Goal: Transaction & Acquisition: Download file/media

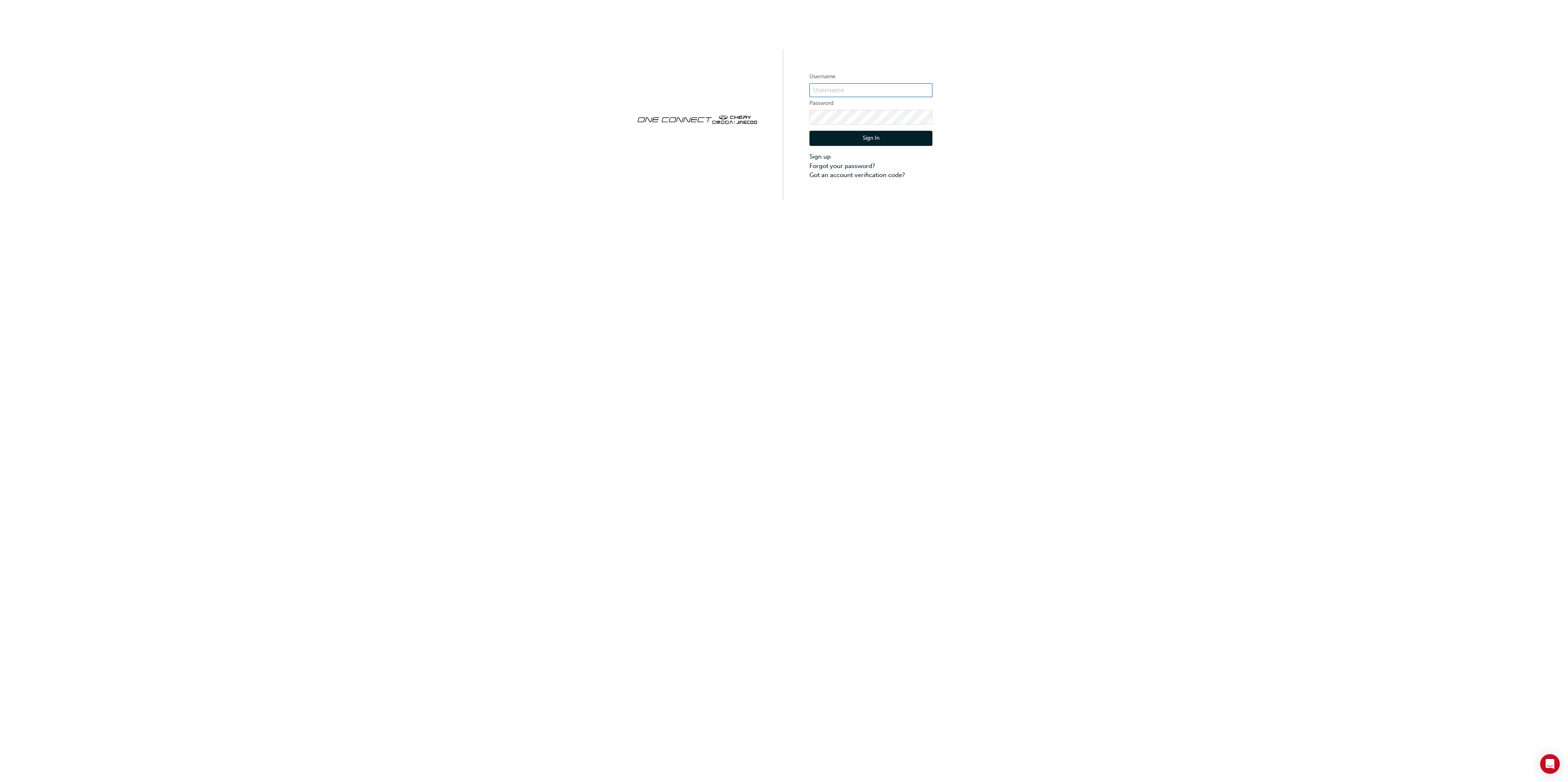
type input "cma0037"
click at [877, 136] on button "Sign In" at bounding box center [871, 139] width 123 height 16
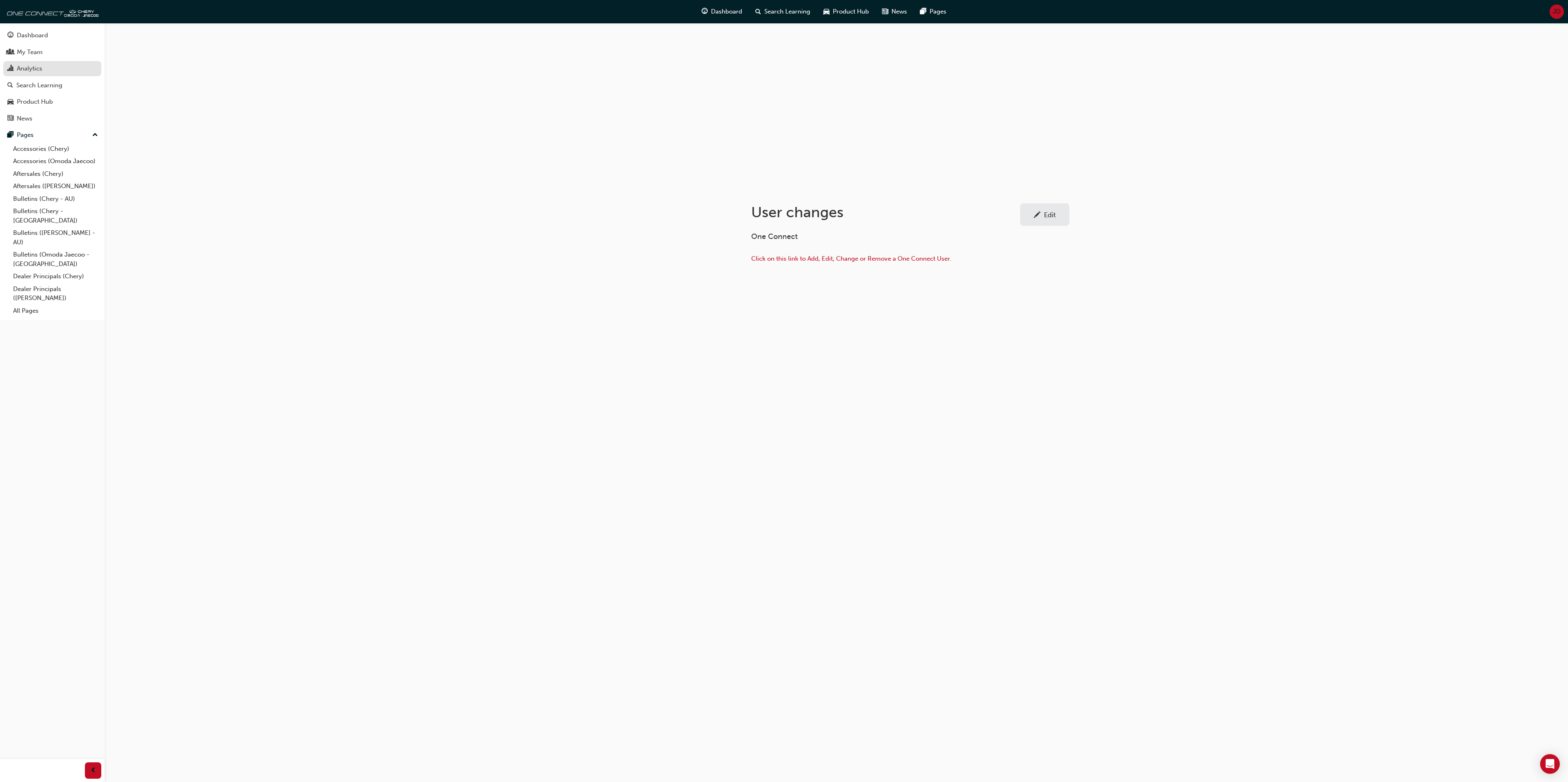
click at [29, 66] on div "Analytics" at bounding box center [30, 68] width 26 height 9
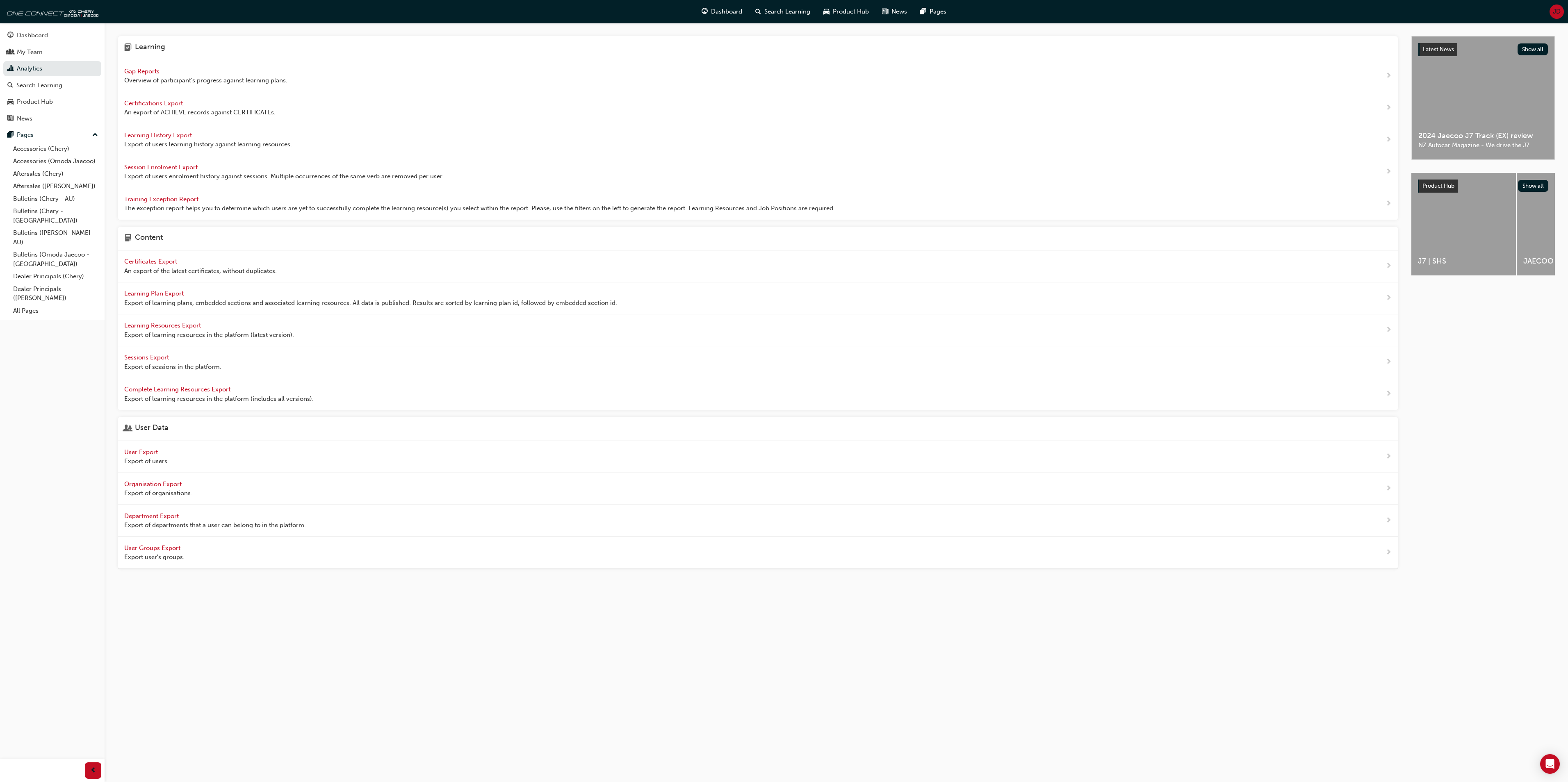
click at [149, 71] on span "Gap Reports" at bounding box center [142, 71] width 37 height 7
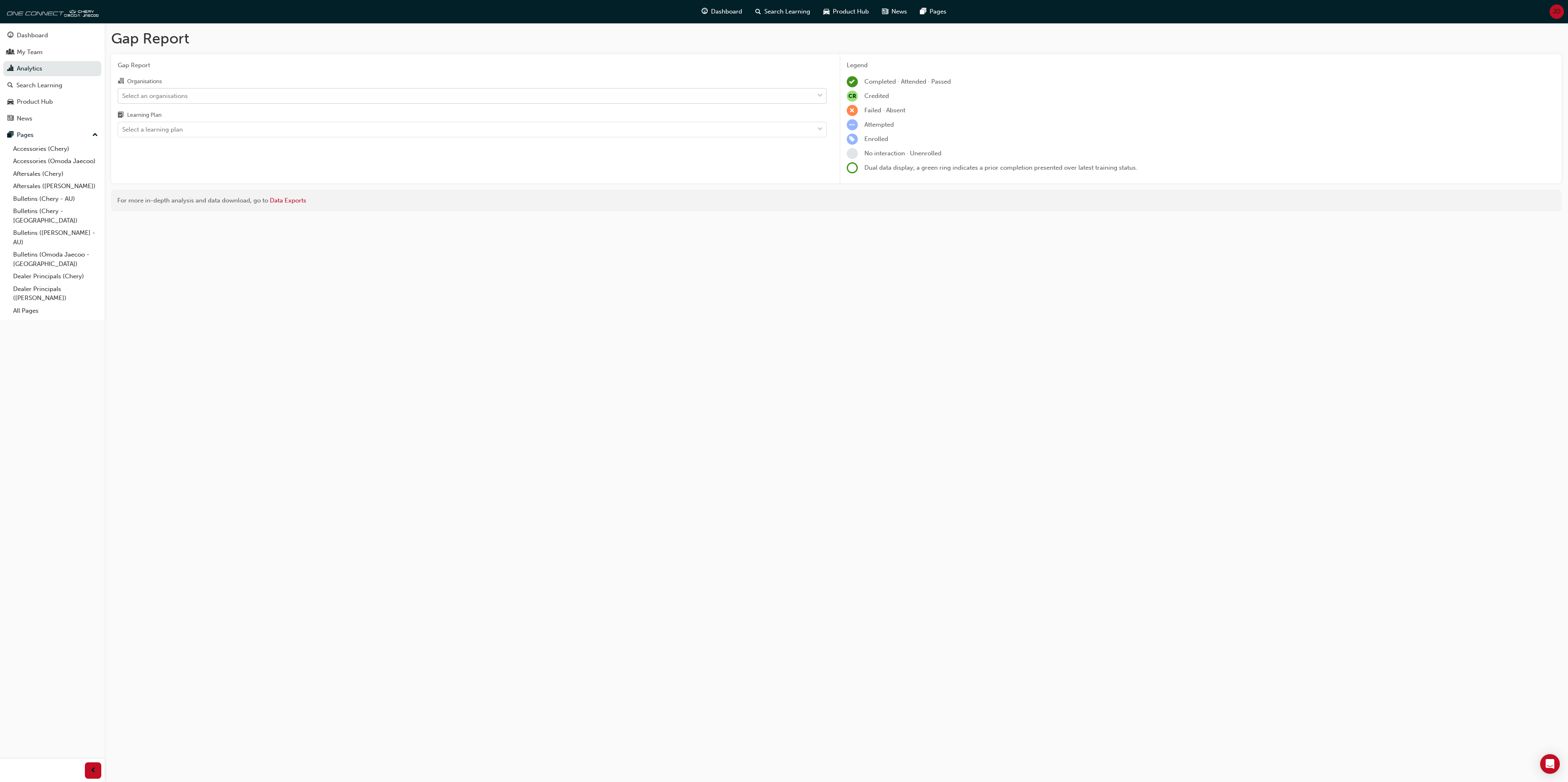
click at [824, 93] on div at bounding box center [820, 96] width 12 height 15
click at [123, 93] on input "Organisations Select an organisations" at bounding box center [122, 95] width 1 height 7
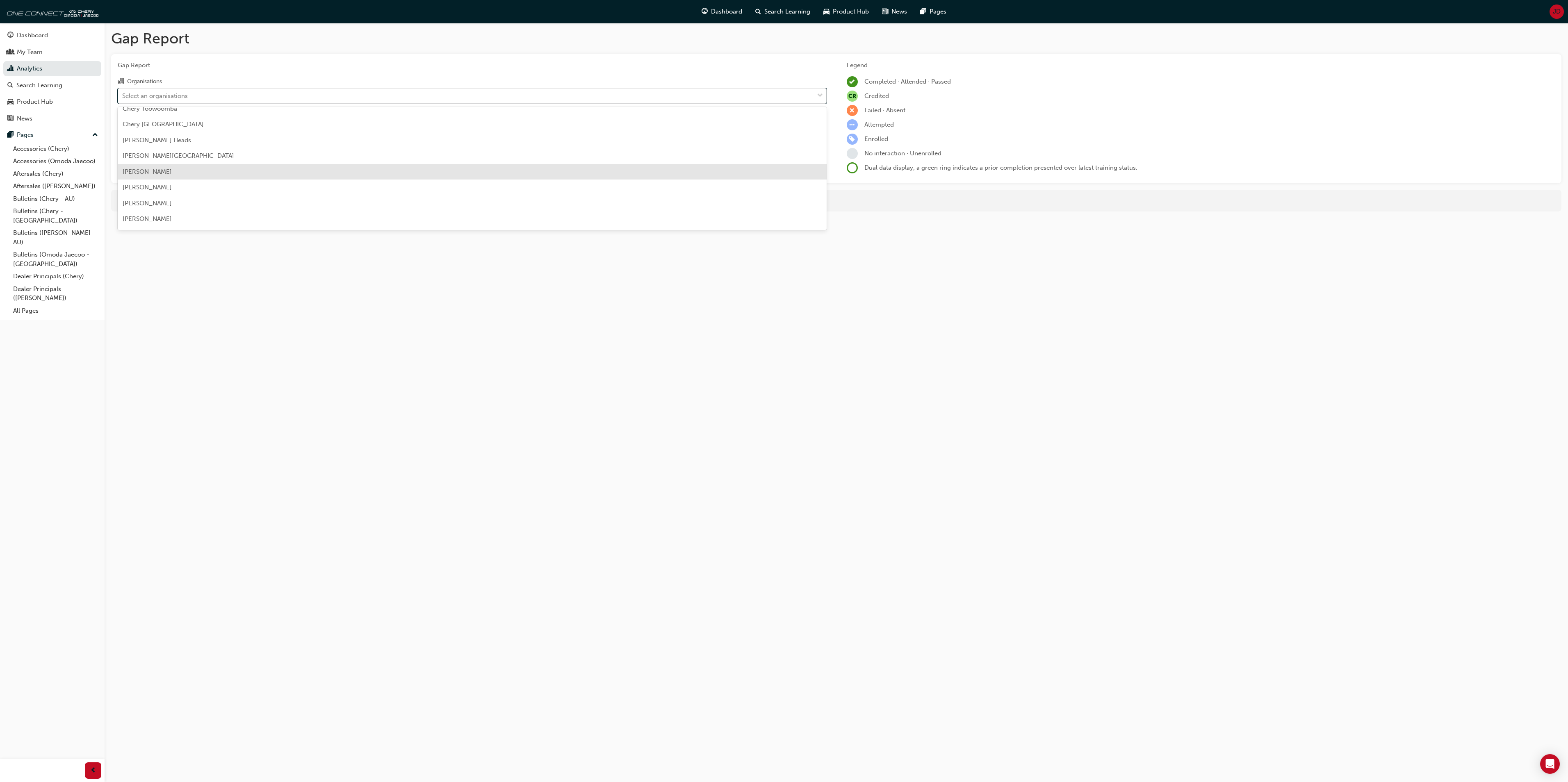
click at [166, 172] on span "[PERSON_NAME]" at bounding box center [147, 172] width 49 height 7
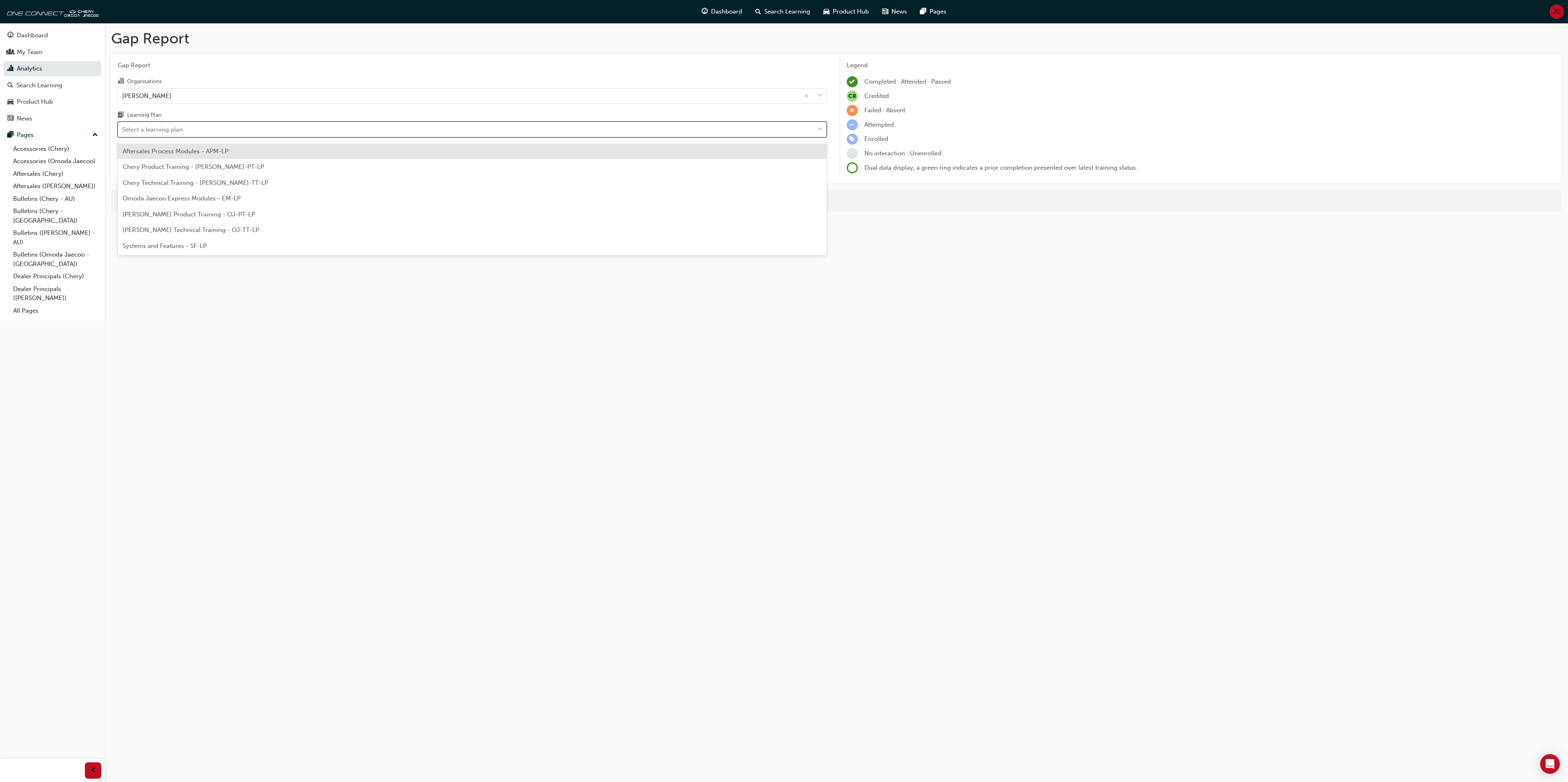
click at [814, 127] on div at bounding box center [820, 130] width 12 height 15
click at [123, 127] on input "Learning Plan option Aftersales Process Modules - APM-LP focused, 1 of 7. 7 res…" at bounding box center [122, 129] width 1 height 7
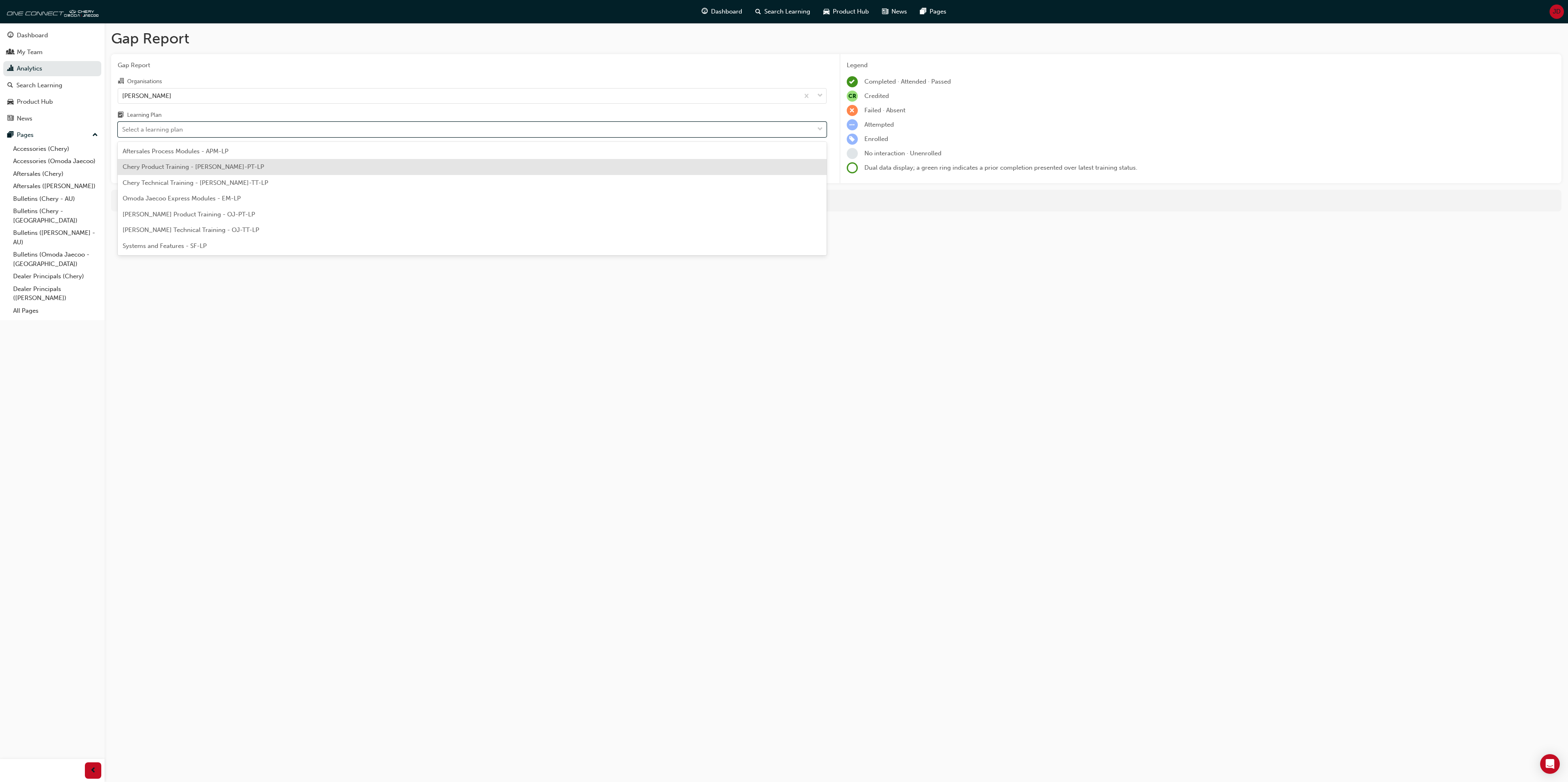
click at [159, 165] on span "Chery Product Training - CHAU-PT-LP" at bounding box center [193, 167] width 141 height 7
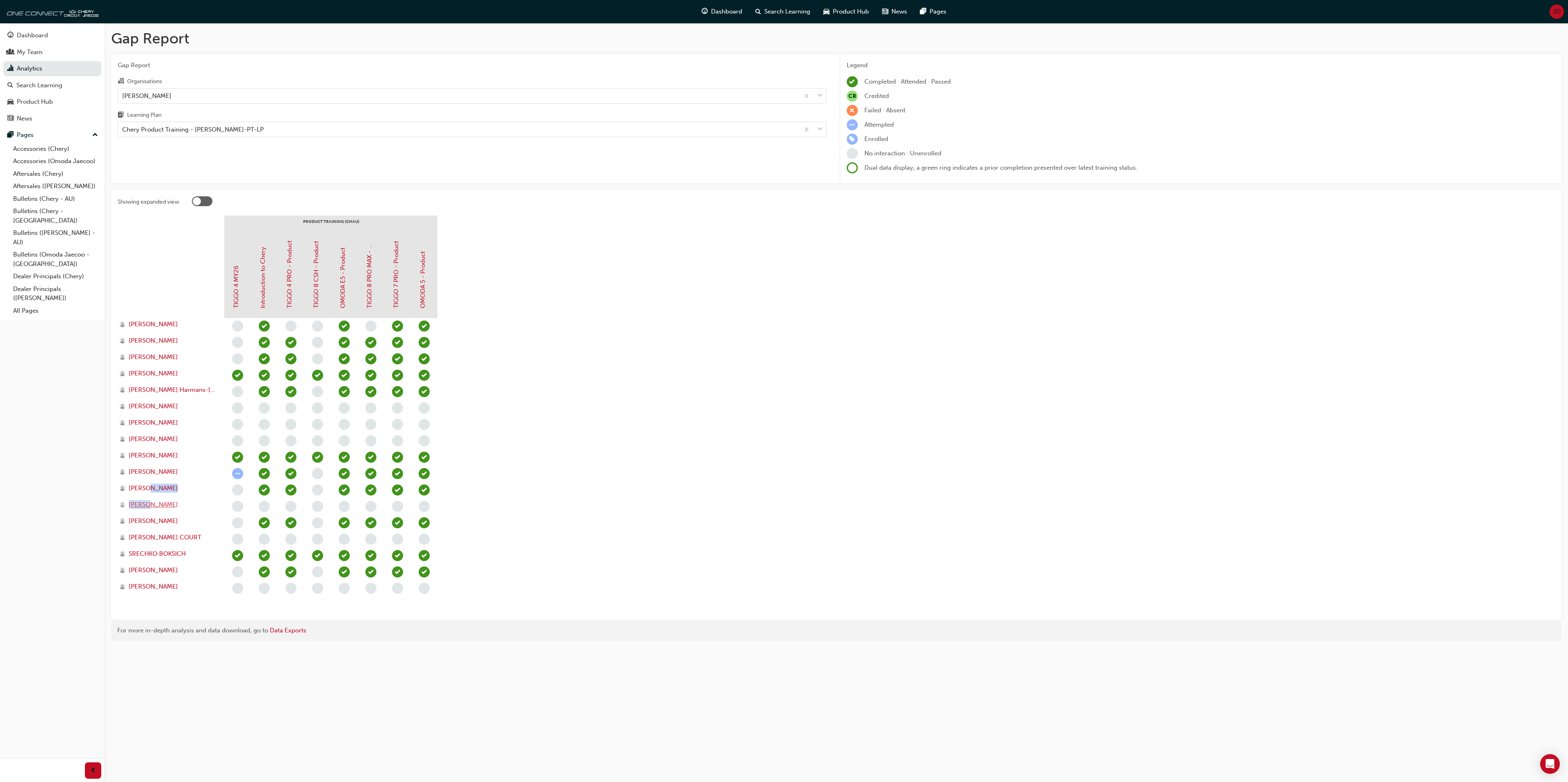
click at [149, 500] on div "BRAD YUJNOVICH Connor Wright Elizabeth Downs Feidhlim Maher Helen Harmans-Boyle…" at bounding box center [170, 466] width 107 height 295
drag, startPoint x: 149, startPoint y: 500, endPoint x: 156, endPoint y: 508, distance: 10.6
click at [156, 508] on span "Nate Wilson" at bounding box center [153, 504] width 49 height 9
click at [36, 65] on link "Analytics" at bounding box center [52, 68] width 98 height 15
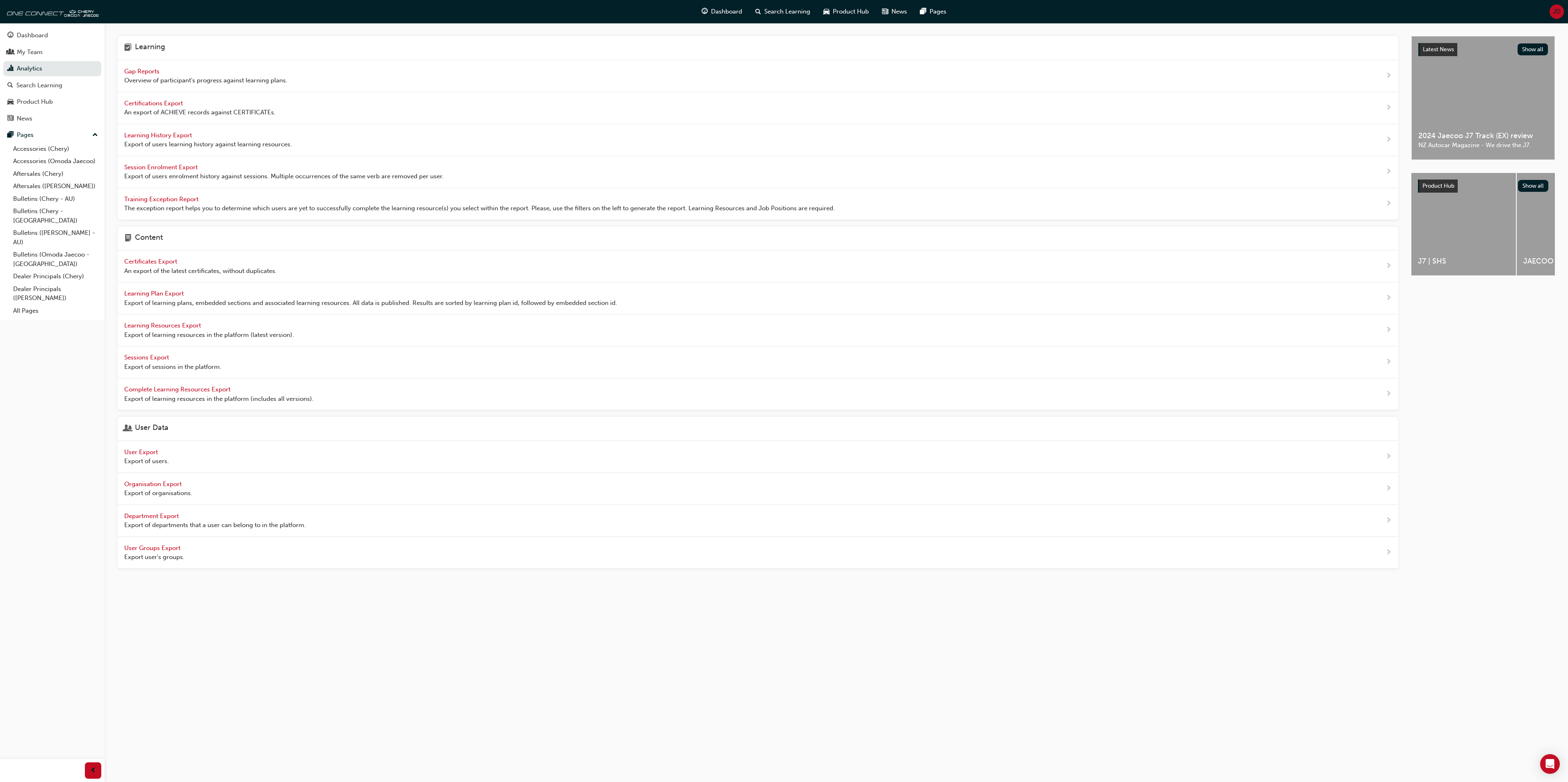
click at [149, 456] on span "User Export" at bounding box center [142, 452] width 35 height 7
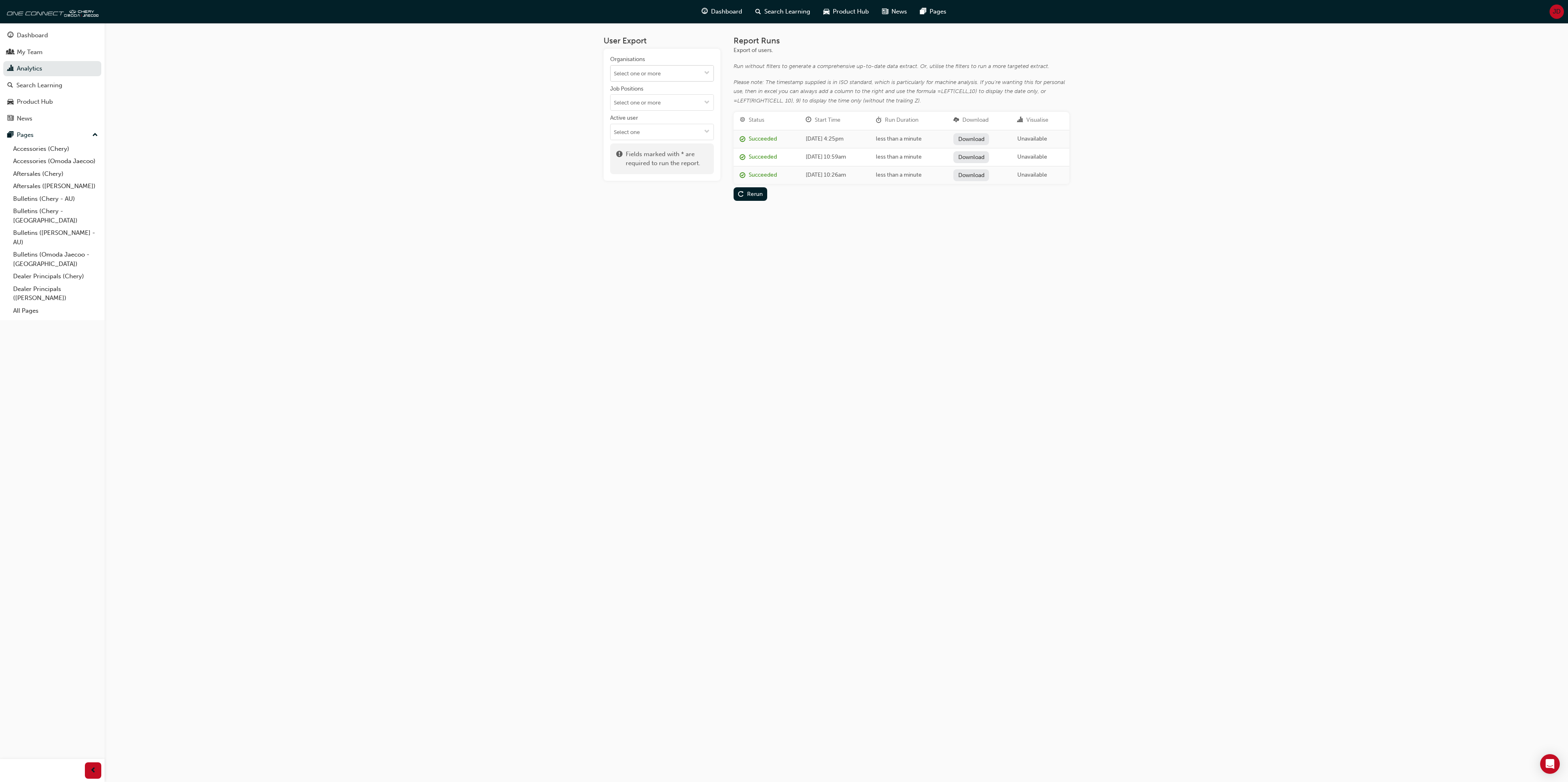
click at [707, 71] on span "down-icon" at bounding box center [707, 73] width 5 height 7
click at [654, 243] on li "[PERSON_NAME]" at bounding box center [662, 251] width 103 height 16
click at [744, 142] on div "Run" at bounding box center [748, 144] width 19 height 9
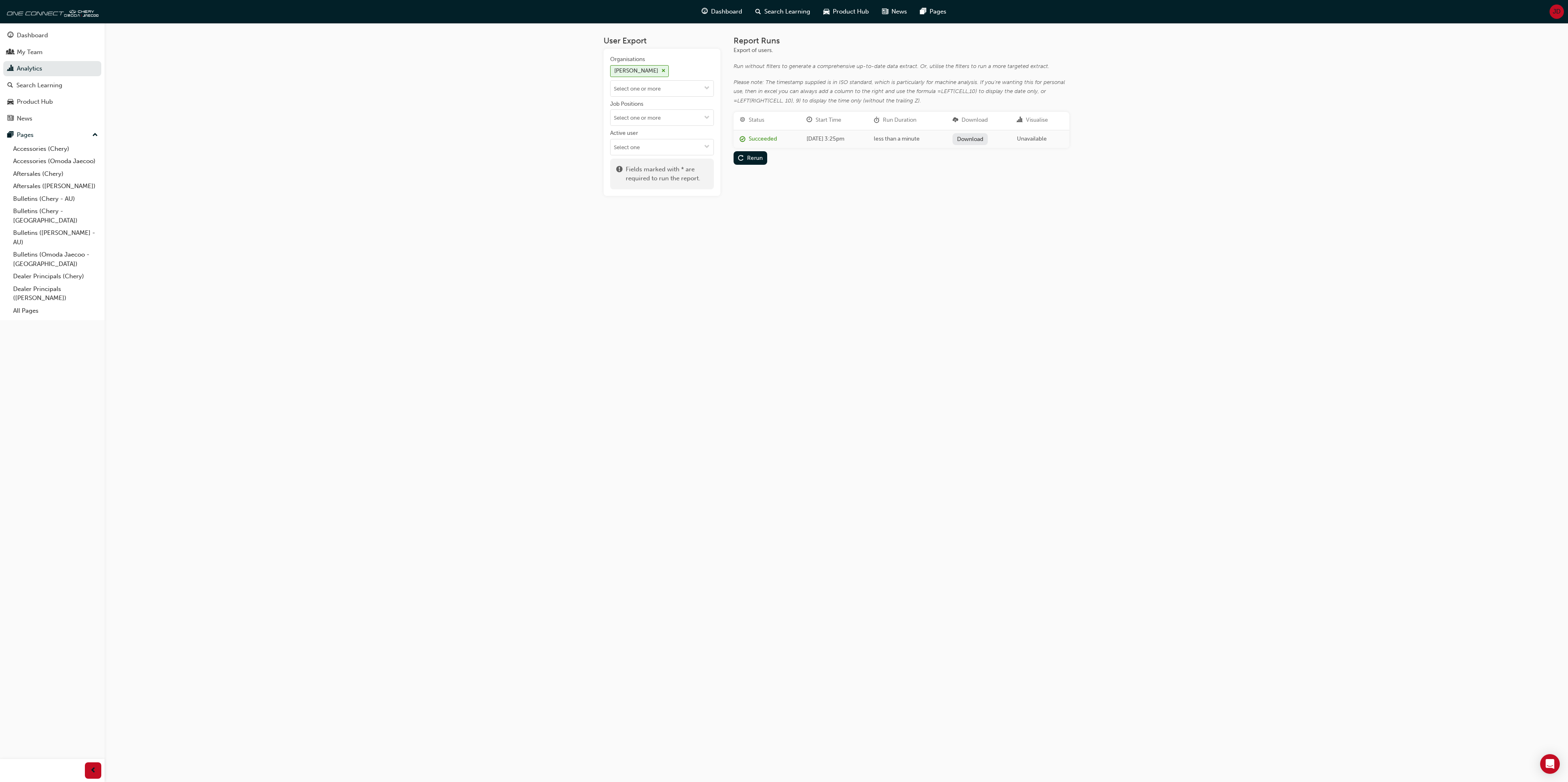
click at [981, 137] on link "Download" at bounding box center [970, 139] width 36 height 12
click at [1550, 7] on div "JD" at bounding box center [1557, 12] width 15 height 15
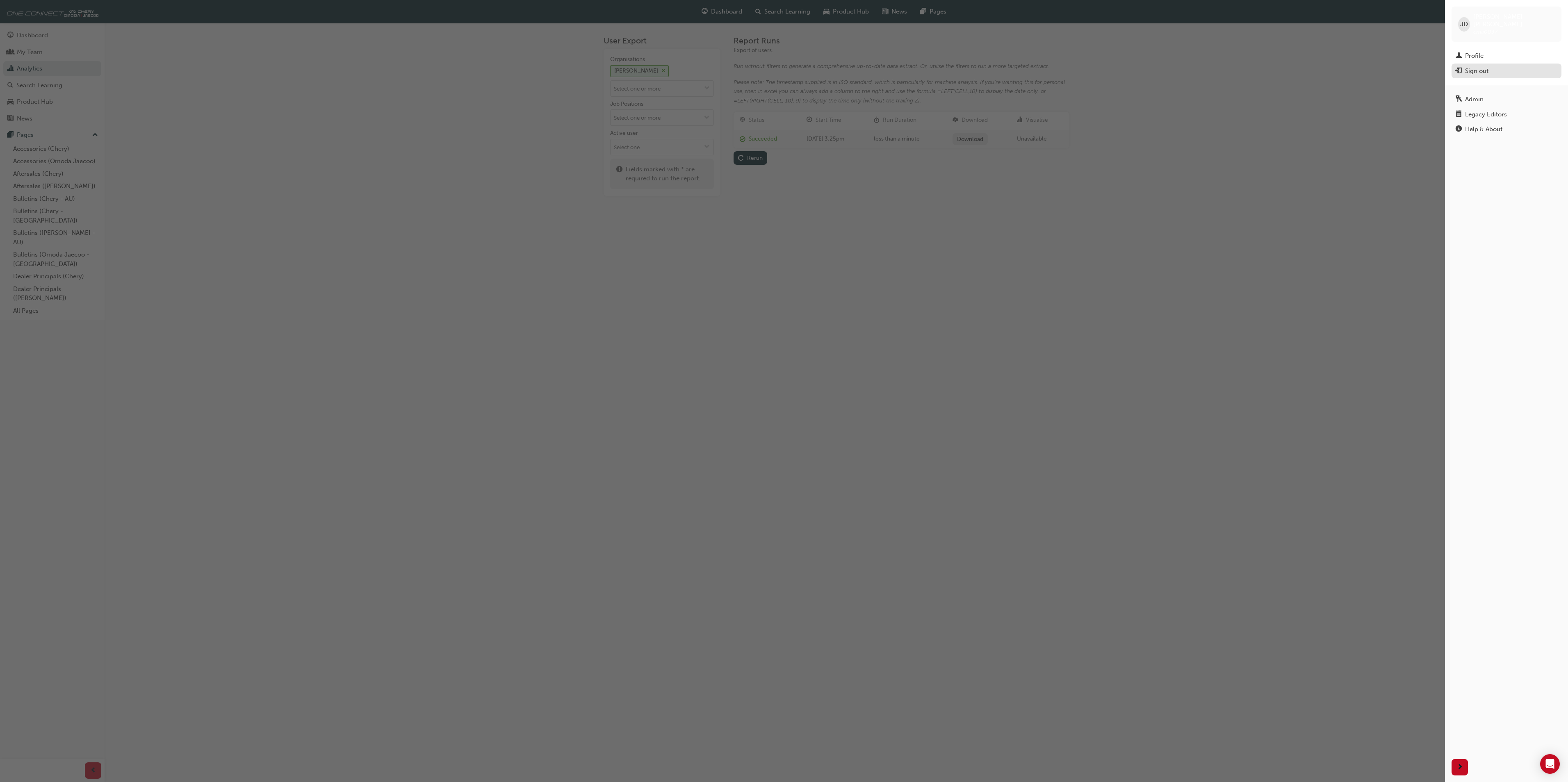
click at [1488, 66] on div "Sign out" at bounding box center [1477, 71] width 23 height 9
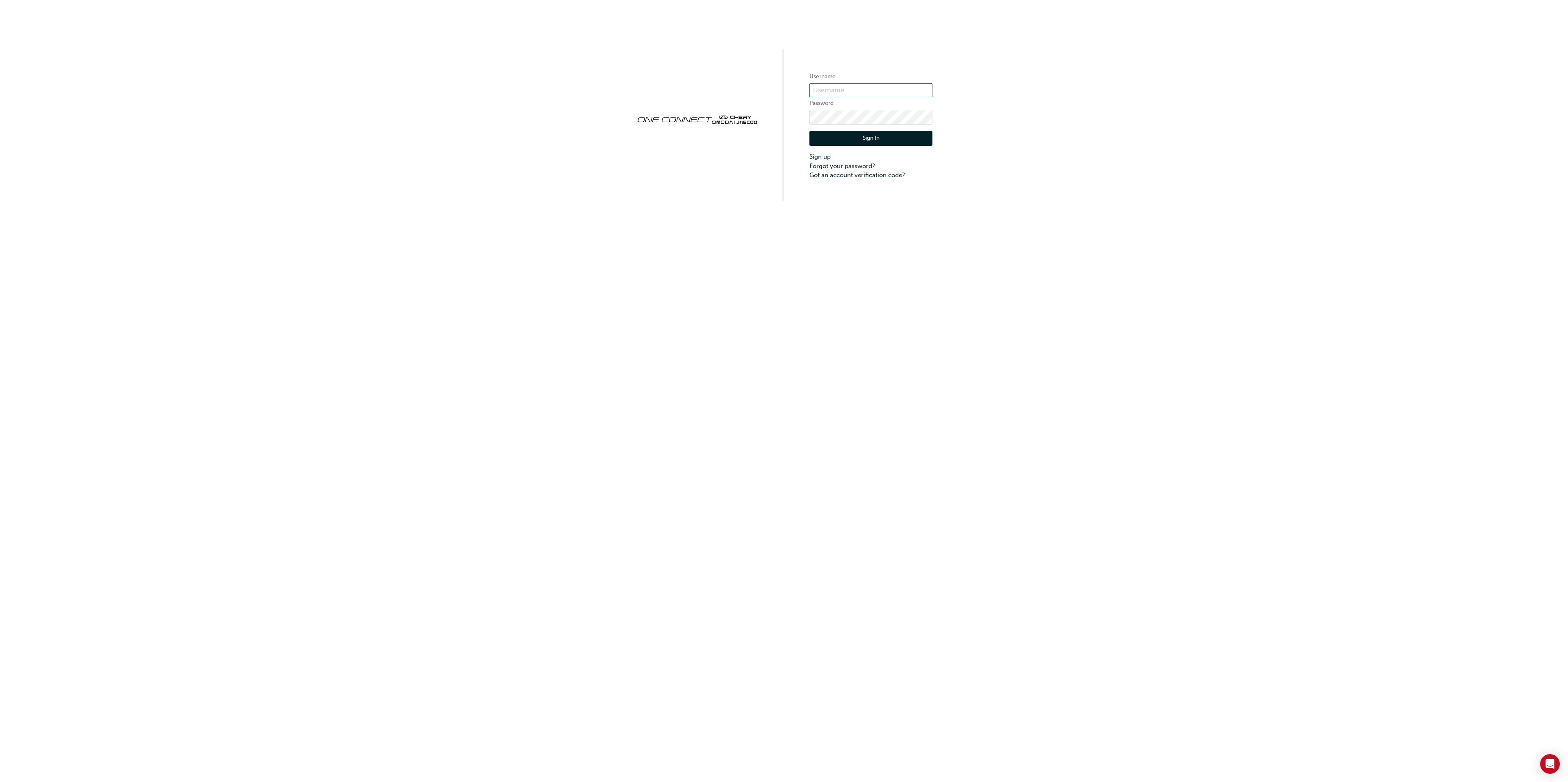
type input "cma0037"
click at [855, 138] on button "Sign In" at bounding box center [871, 139] width 123 height 16
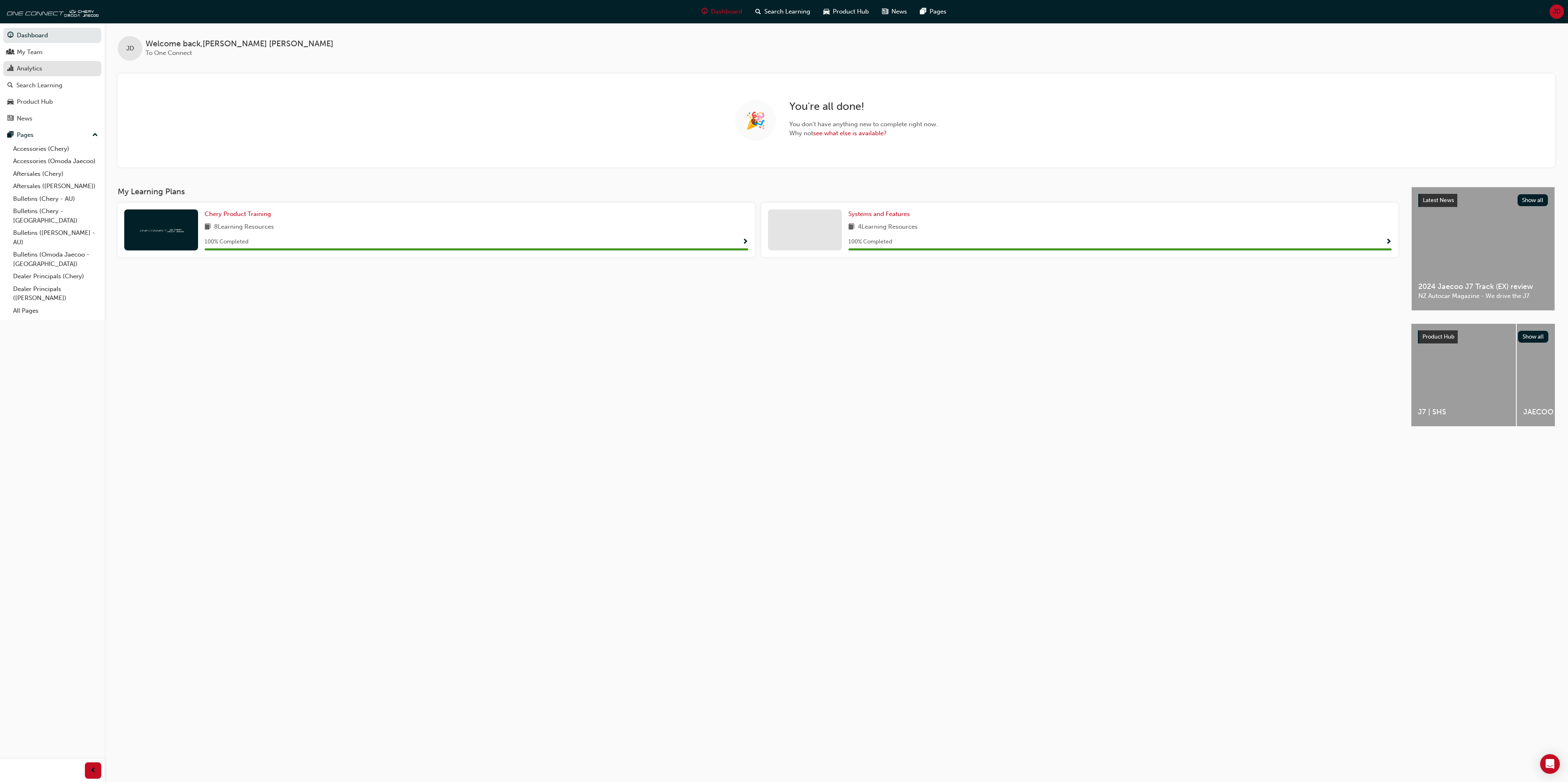
click at [33, 67] on div "Analytics" at bounding box center [30, 68] width 26 height 9
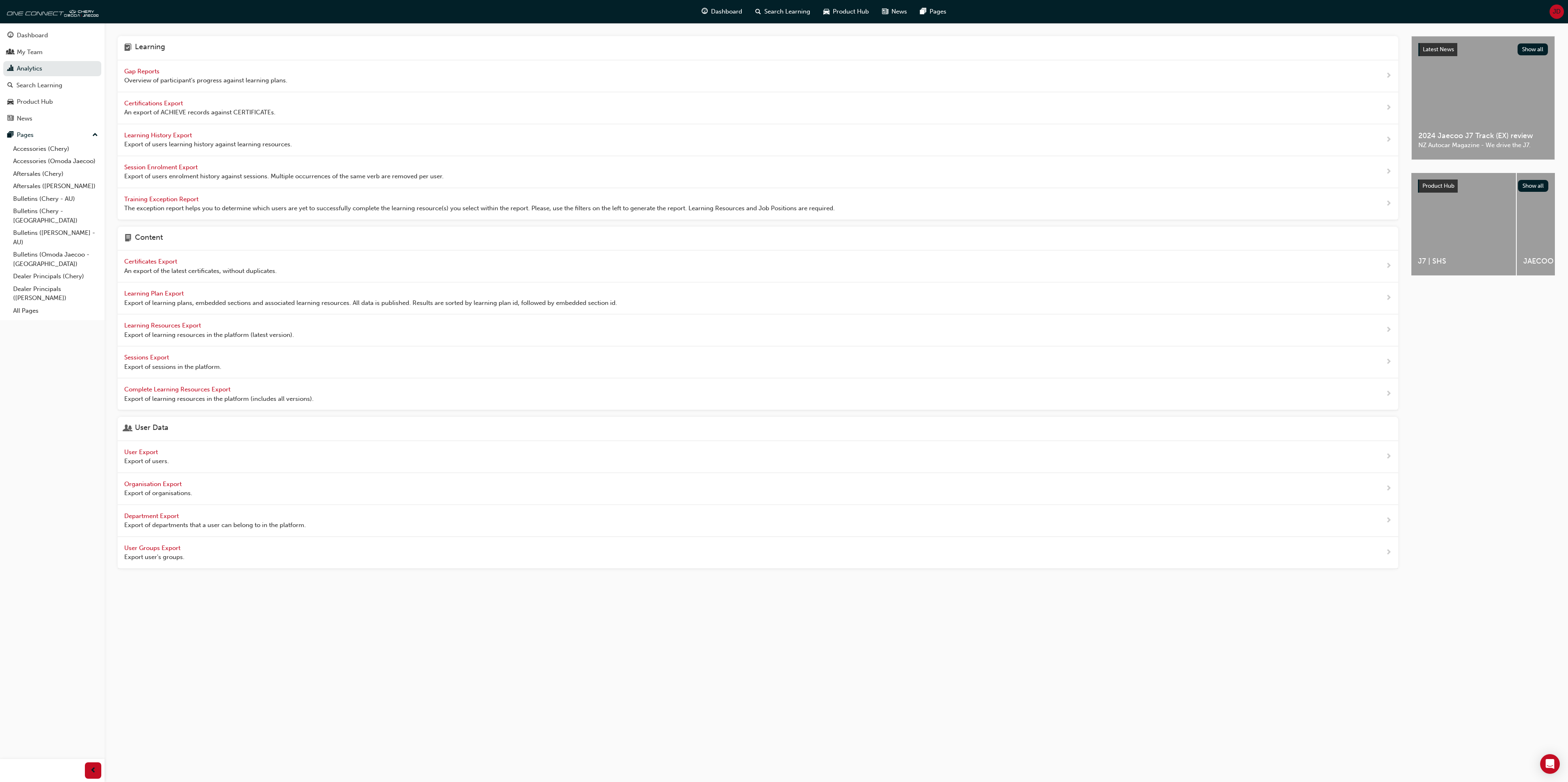
click at [149, 488] on span "Organisation Export" at bounding box center [153, 484] width 59 height 7
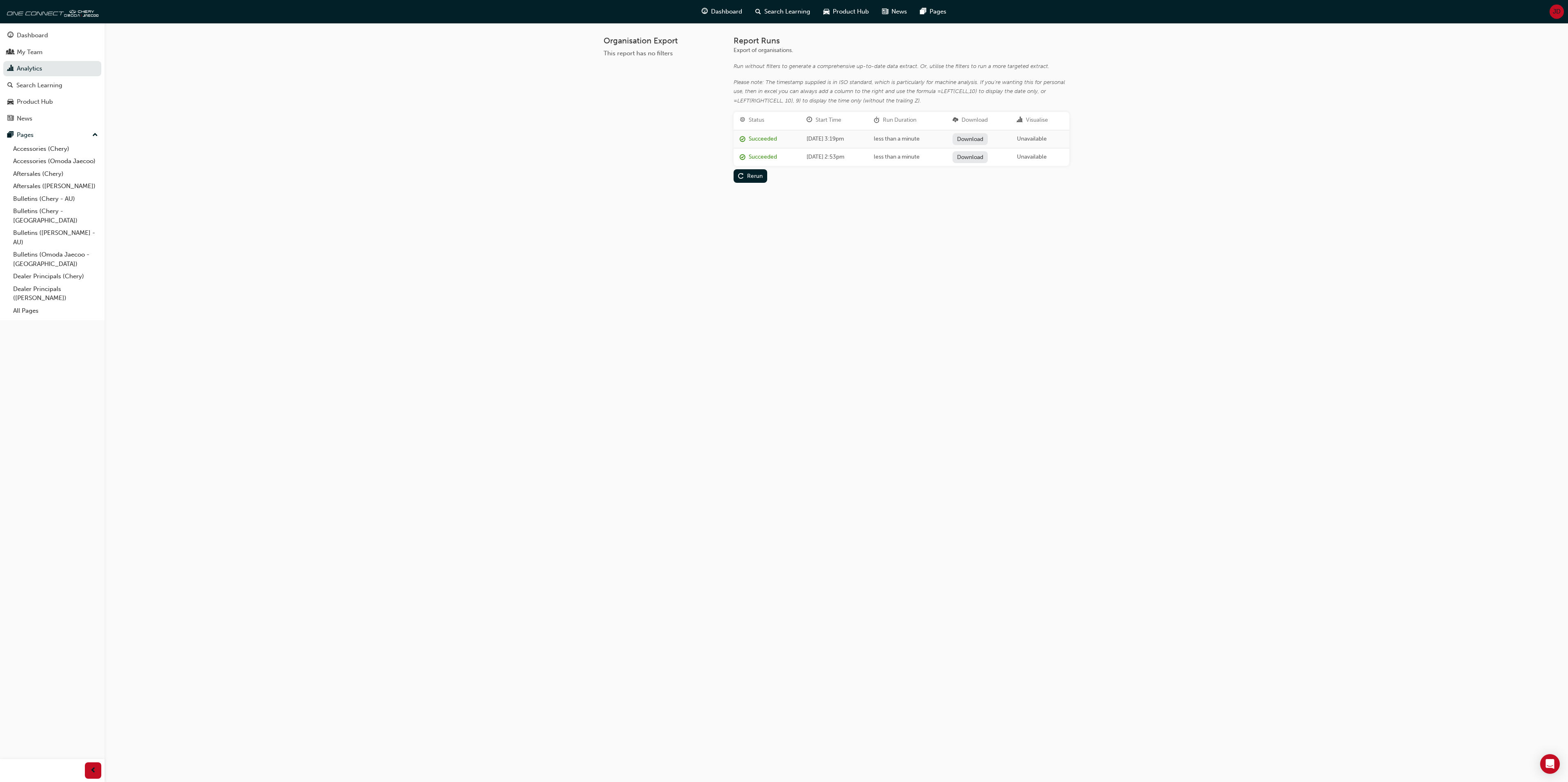
click at [652, 57] on p "This report has no filters" at bounding box center [662, 53] width 117 height 9
click at [601, 45] on div "Organisation Export This report has no filters Report Runs Export of organisati…" at bounding box center [836, 116] width 492 height 186
click at [42, 67] on link "Analytics" at bounding box center [52, 68] width 98 height 15
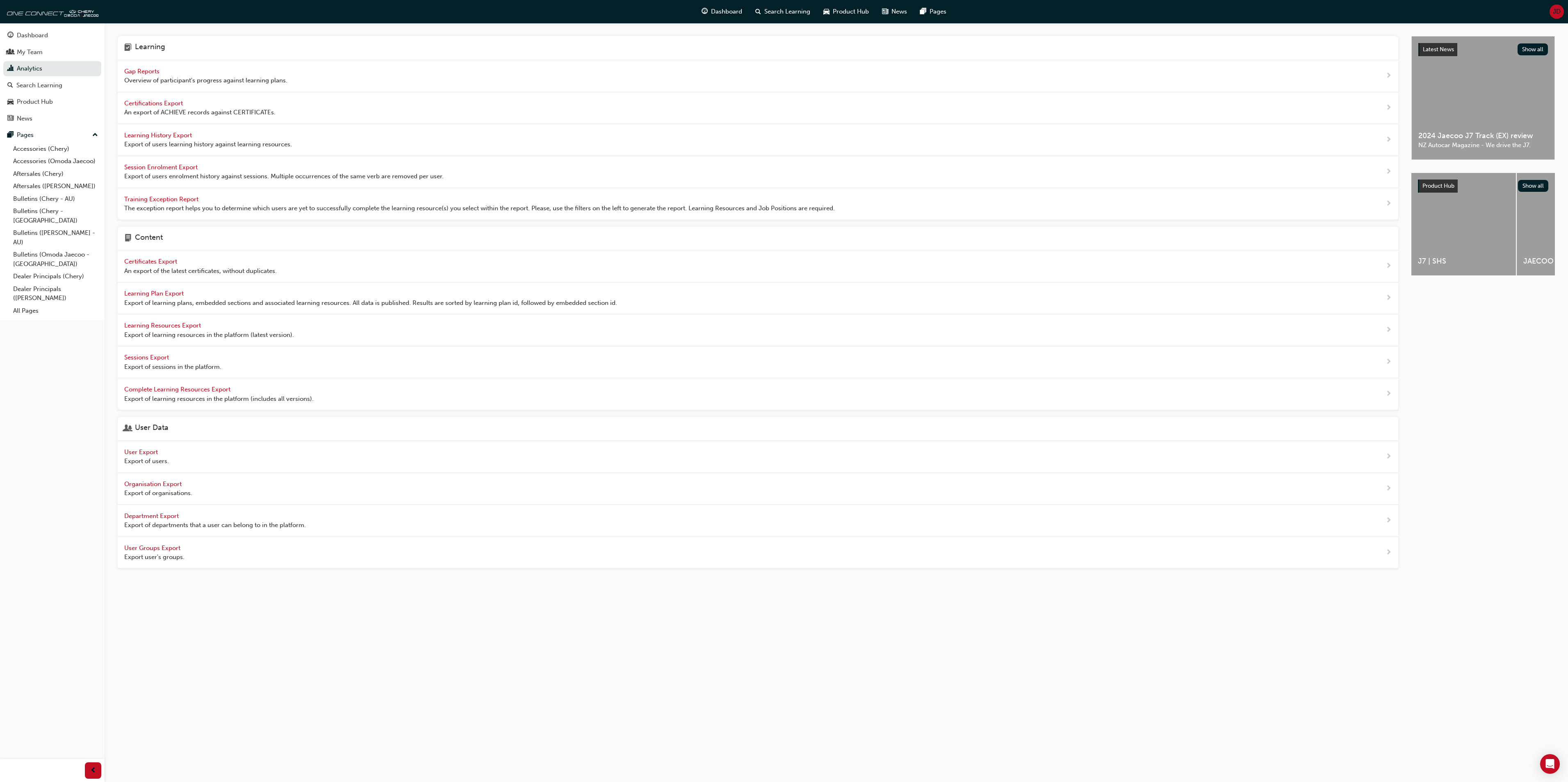
click at [149, 456] on span "User Export" at bounding box center [142, 452] width 35 height 7
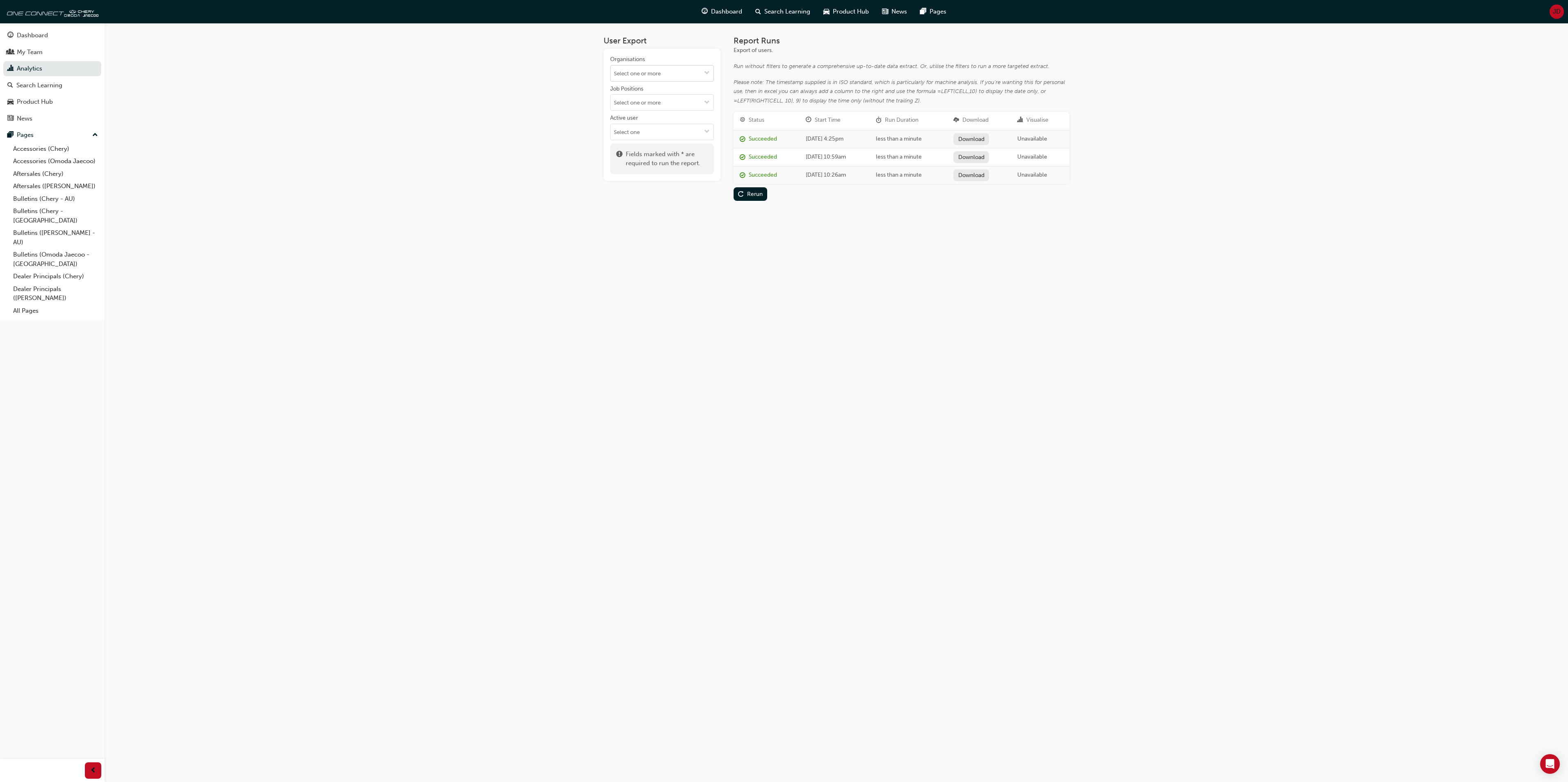
click at [708, 71] on span "down-icon" at bounding box center [707, 73] width 5 height 7
click at [647, 152] on li "[PERSON_NAME]" at bounding box center [662, 160] width 103 height 16
click at [746, 137] on button "Run" at bounding box center [747, 144] width 29 height 13
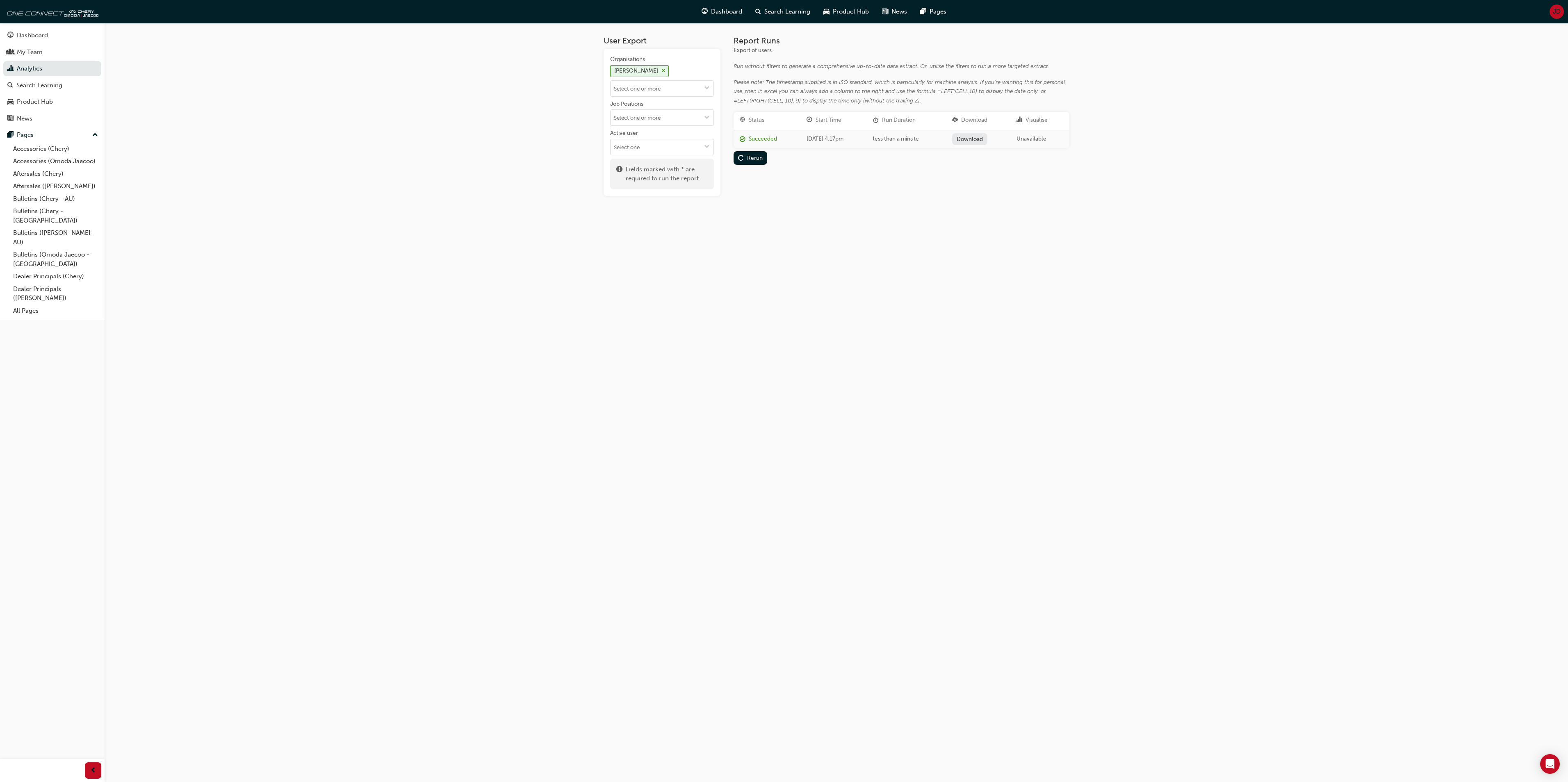
click at [979, 138] on link "Download" at bounding box center [970, 139] width 36 height 12
drag, startPoint x: 787, startPoint y: 368, endPoint x: 769, endPoint y: 347, distance: 27.7
click at [780, 359] on div "User Export Organisations [PERSON_NAME] Job Positions Active user Fields marked…" at bounding box center [784, 391] width 1568 height 782
